Goal: Find specific fact: Locate a discrete piece of known information

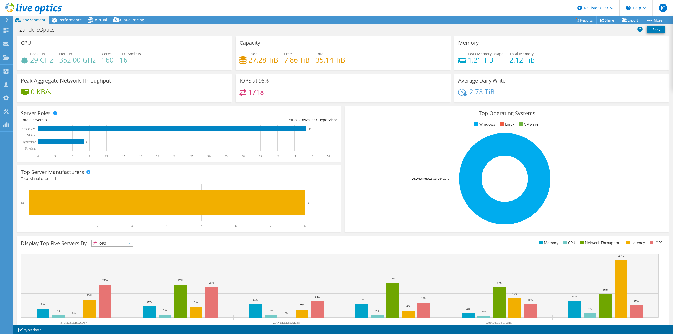
select select "USEast"
select select "USD"
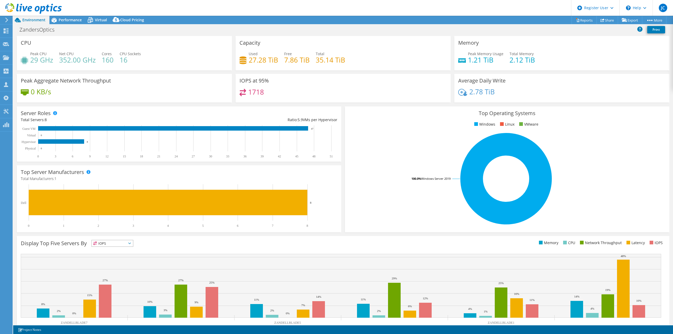
drag, startPoint x: 287, startPoint y: 26, endPoint x: 331, endPoint y: 3, distance: 49.2
click at [287, 26] on div "ZandersOptics Print" at bounding box center [342, 30] width 659 height 10
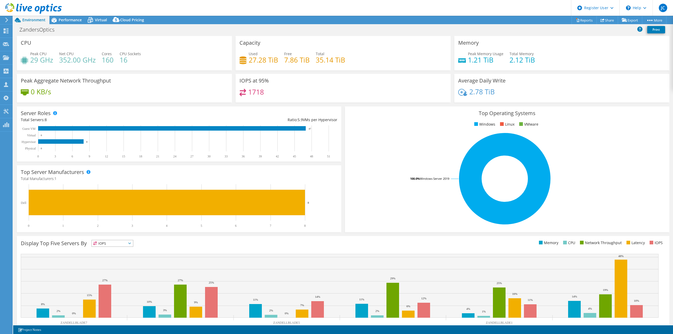
select select "USEast"
select select "USD"
drag, startPoint x: 69, startPoint y: 20, endPoint x: 73, endPoint y: 21, distance: 4.6
click at [69, 20] on span "Performance" at bounding box center [70, 19] width 23 height 5
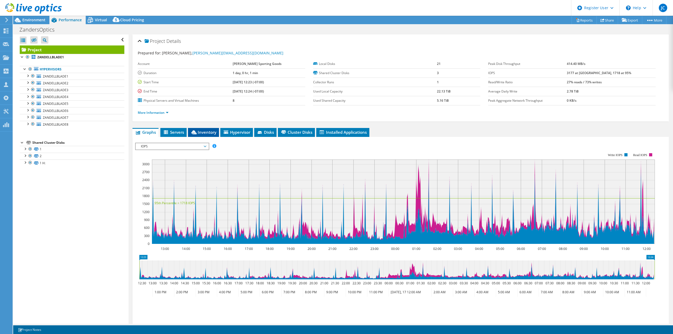
click at [196, 131] on icon at bounding box center [193, 132] width 5 height 4
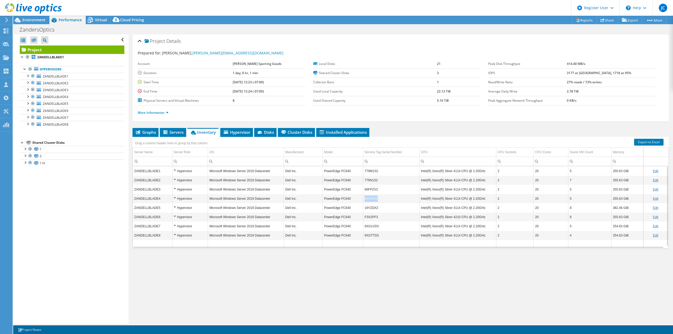
copy td "16Y2FX2"
drag, startPoint x: 380, startPoint y: 198, endPoint x: 387, endPoint y: 200, distance: 7.2
click at [387, 200] on td "16Y2FX2" at bounding box center [391, 198] width 56 height 9
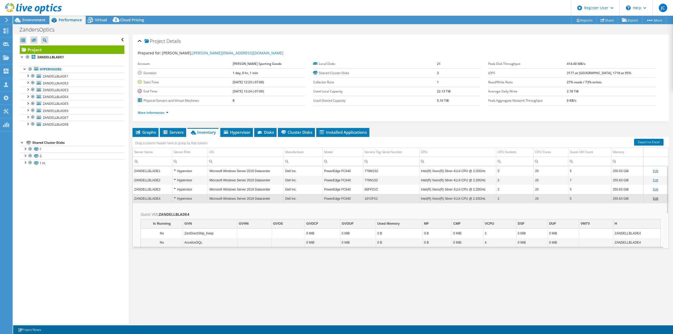
click at [448, 315] on div "Project Details Prepared for: Aaron Marselle, aaronm@gzanders.com Account Zande…" at bounding box center [400, 178] width 544 height 289
